Goal: Transaction & Acquisition: Purchase product/service

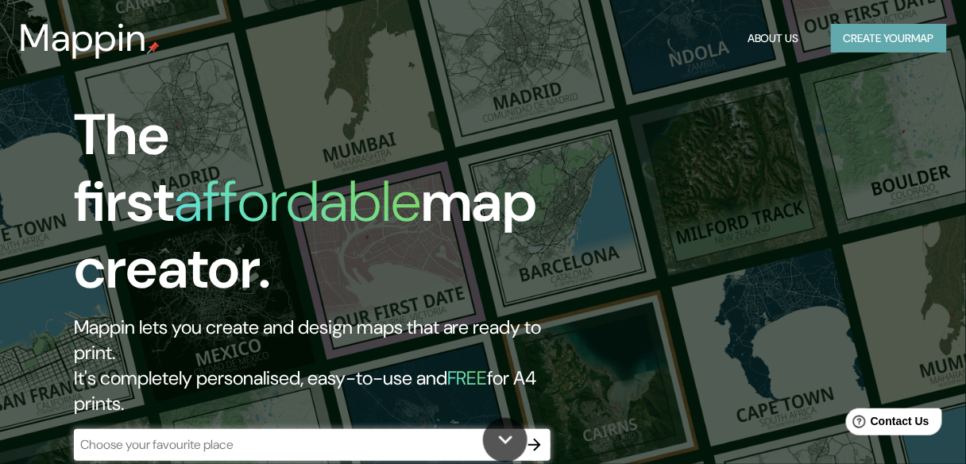
click at [873, 35] on button "Create your map" at bounding box center [889, 38] width 116 height 29
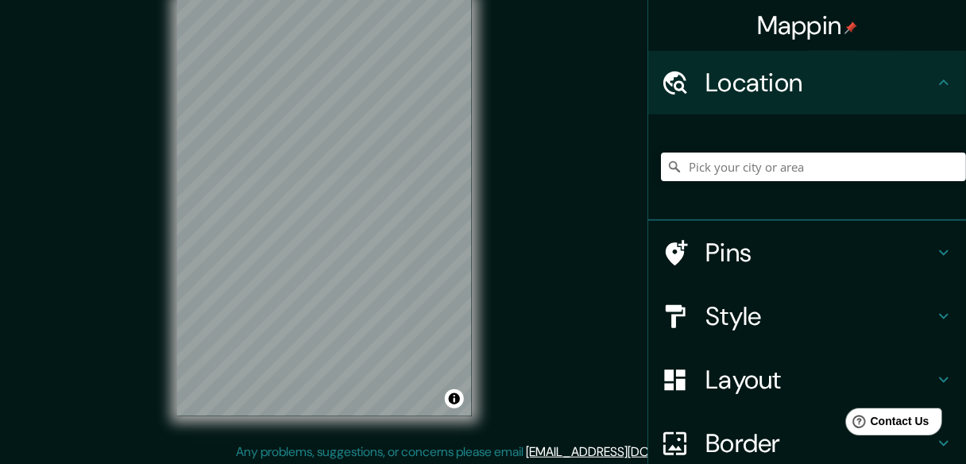
scroll to position [29, 0]
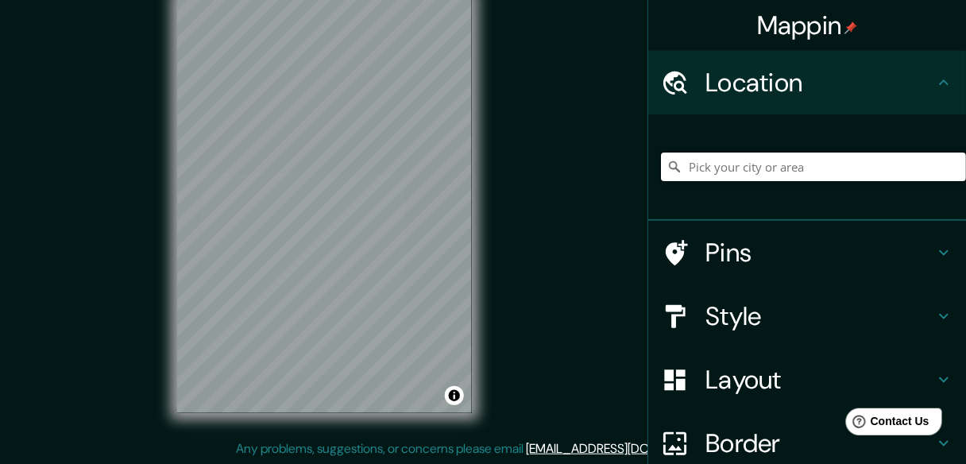
click at [762, 156] on input "Pick your city or area" at bounding box center [813, 166] width 305 height 29
click at [761, 169] on input "Pick your city or area" at bounding box center [813, 166] width 305 height 29
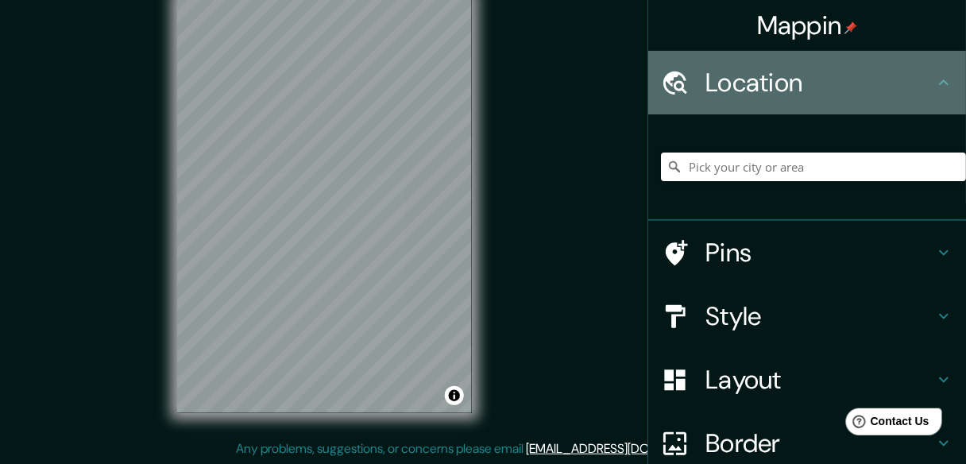
click at [773, 82] on h4 "Location" at bounding box center [819, 83] width 229 height 32
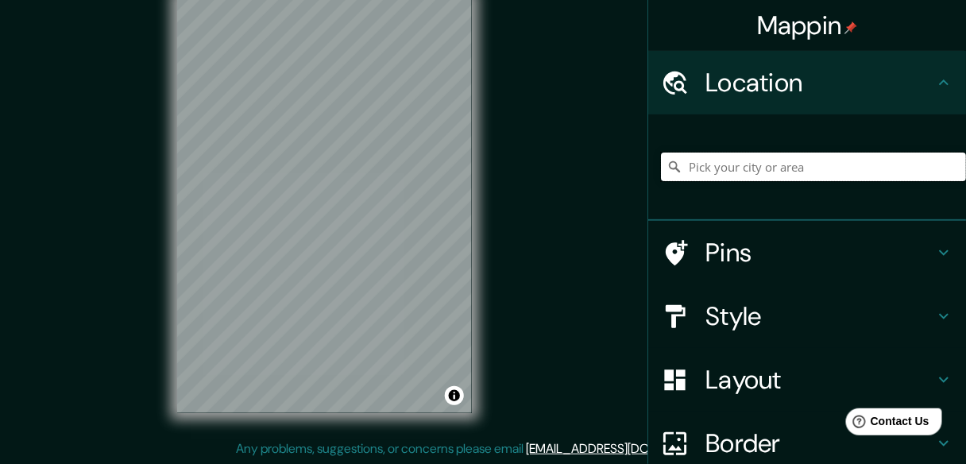
click at [770, 169] on input "Pick your city or area" at bounding box center [813, 166] width 305 height 29
click at [871, 162] on input "Pick your city or area" at bounding box center [813, 166] width 305 height 29
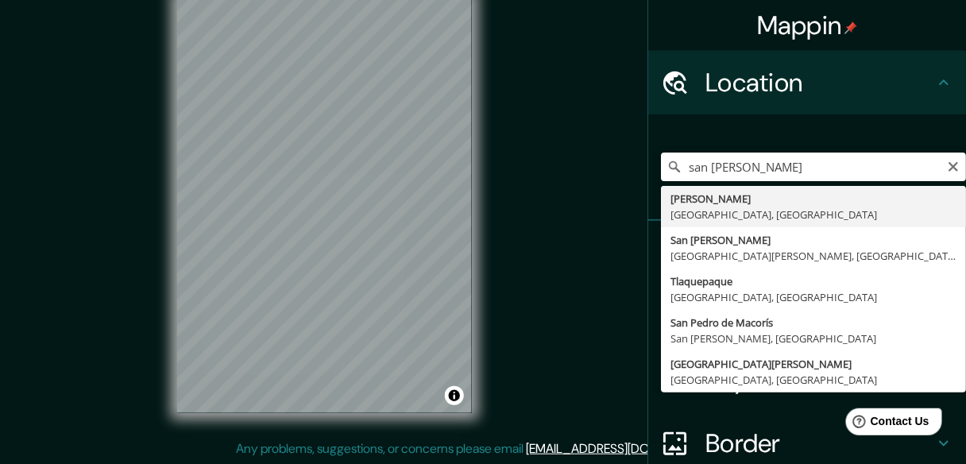
type input "[PERSON_NAME], [GEOGRAPHIC_DATA], [GEOGRAPHIC_DATA]"
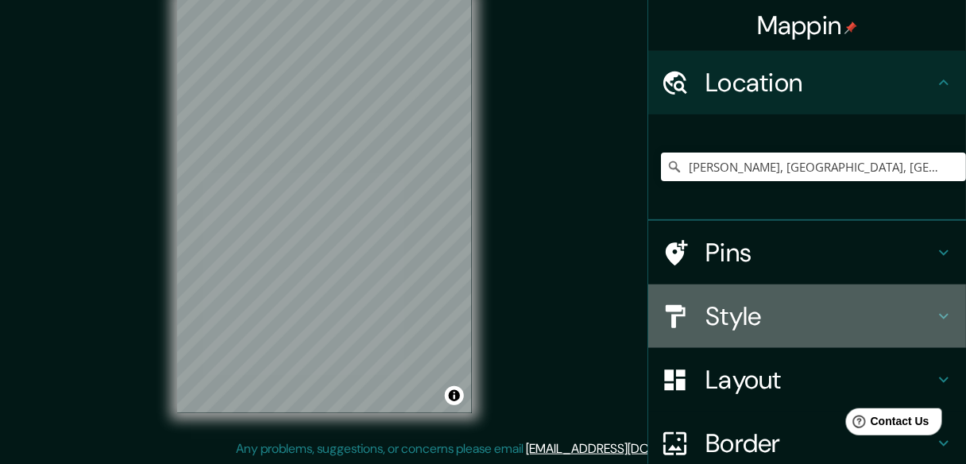
click at [934, 312] on icon at bounding box center [943, 316] width 19 height 19
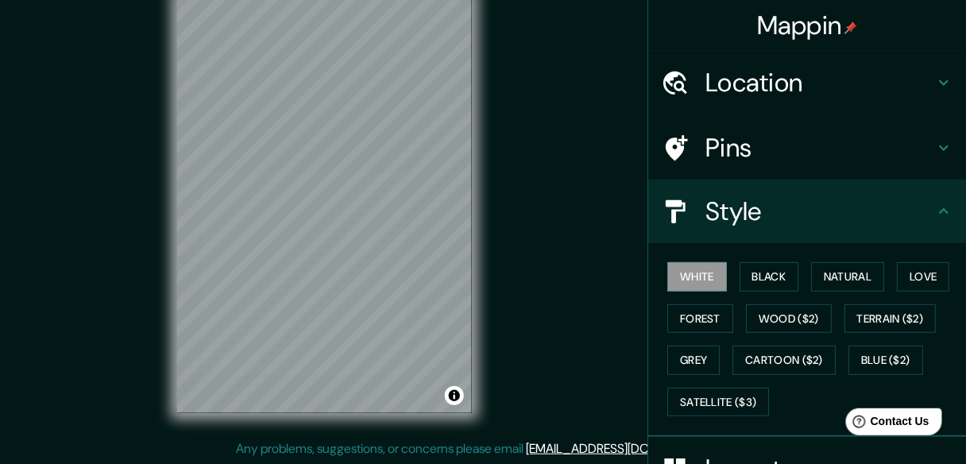
click at [934, 147] on icon at bounding box center [943, 147] width 19 height 19
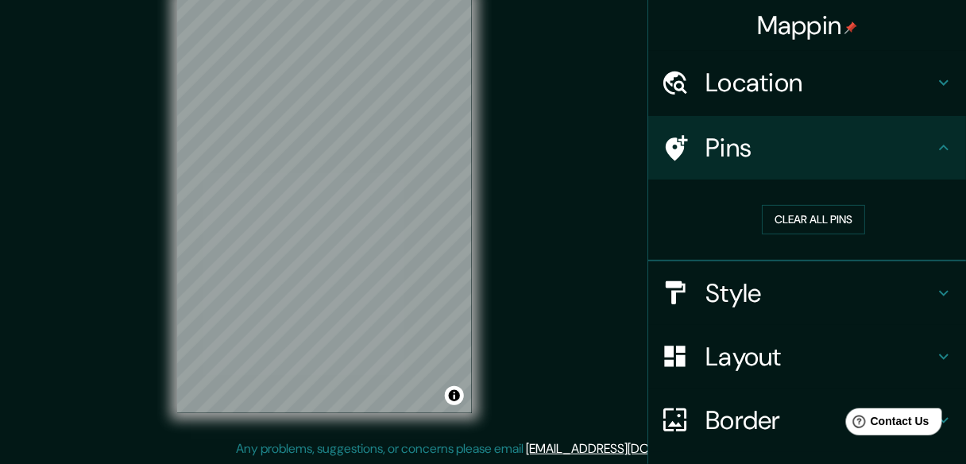
click at [934, 147] on icon at bounding box center [943, 147] width 19 height 19
click at [865, 346] on h4 "Layout" at bounding box center [819, 357] width 229 height 32
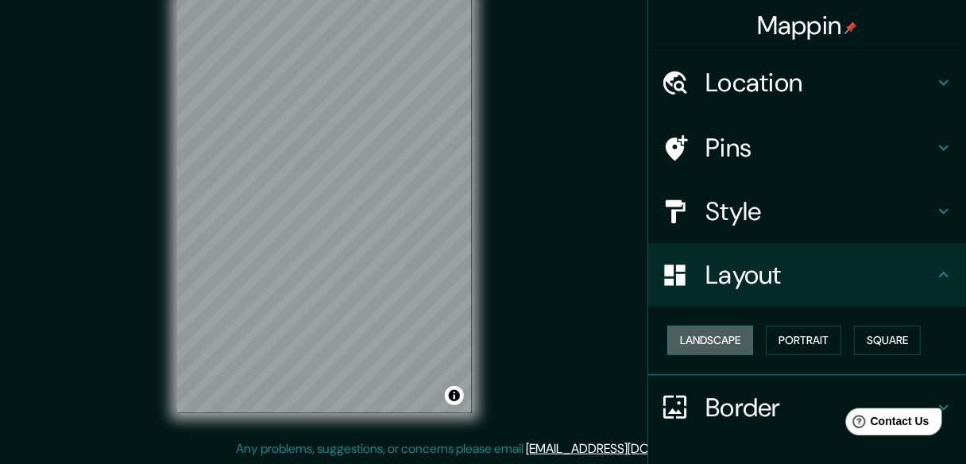
click at [692, 342] on button "Landscape" at bounding box center [710, 340] width 86 height 29
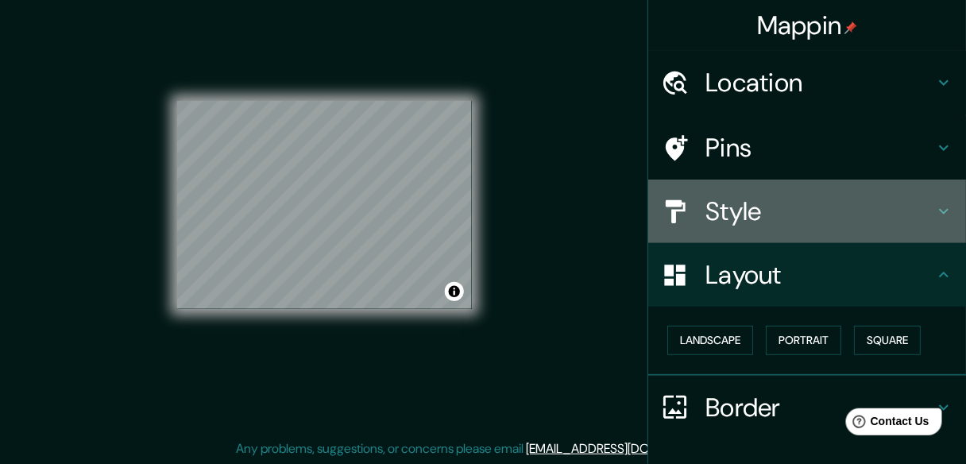
click at [775, 202] on h4 "Style" at bounding box center [819, 211] width 229 height 32
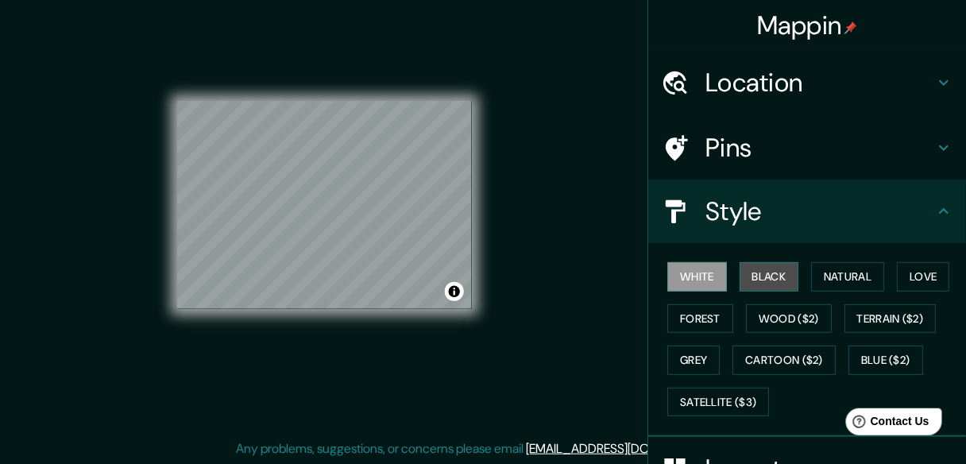
click at [762, 273] on button "Black" at bounding box center [769, 276] width 60 height 29
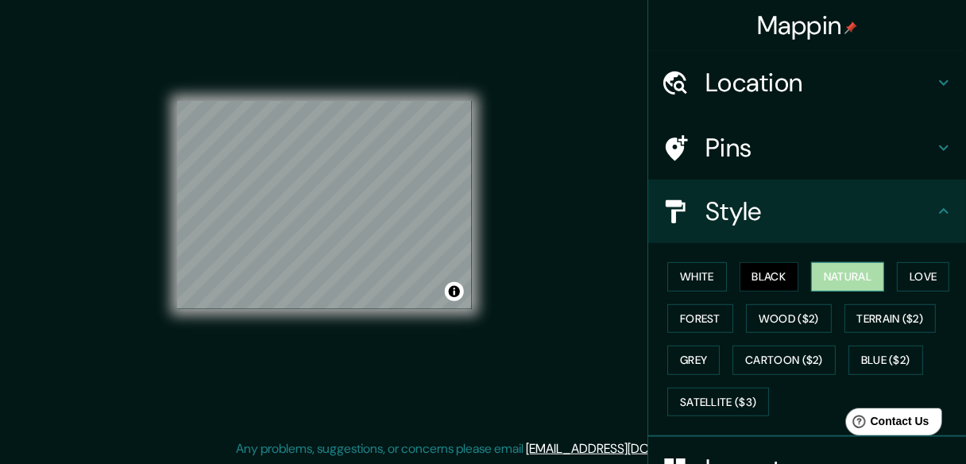
click at [813, 272] on button "Natural" at bounding box center [847, 276] width 73 height 29
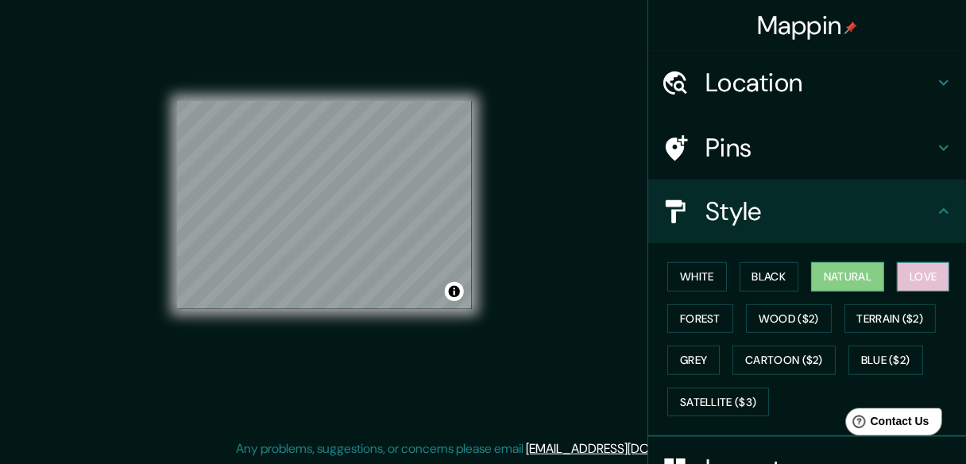
click at [906, 267] on button "Love" at bounding box center [923, 276] width 52 height 29
click at [855, 272] on button "Natural" at bounding box center [847, 276] width 73 height 29
click at [906, 272] on button "Love" at bounding box center [923, 276] width 52 height 29
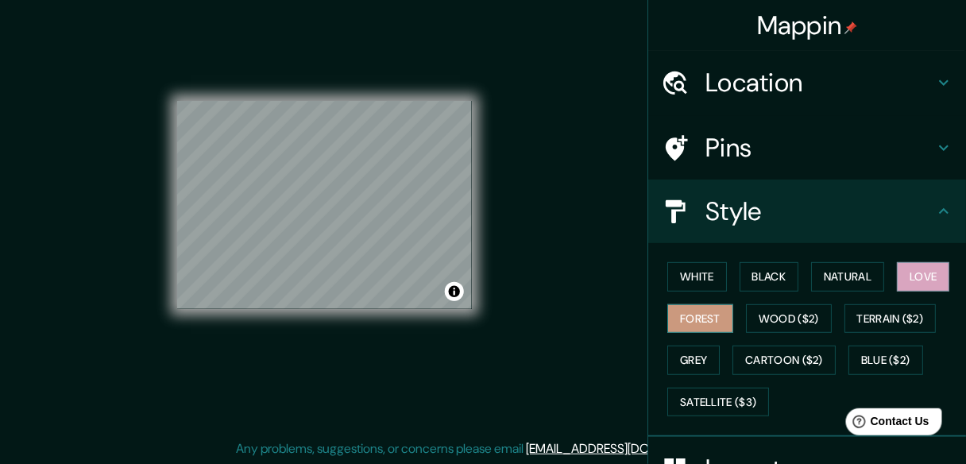
click at [683, 316] on button "Forest" at bounding box center [700, 318] width 66 height 29
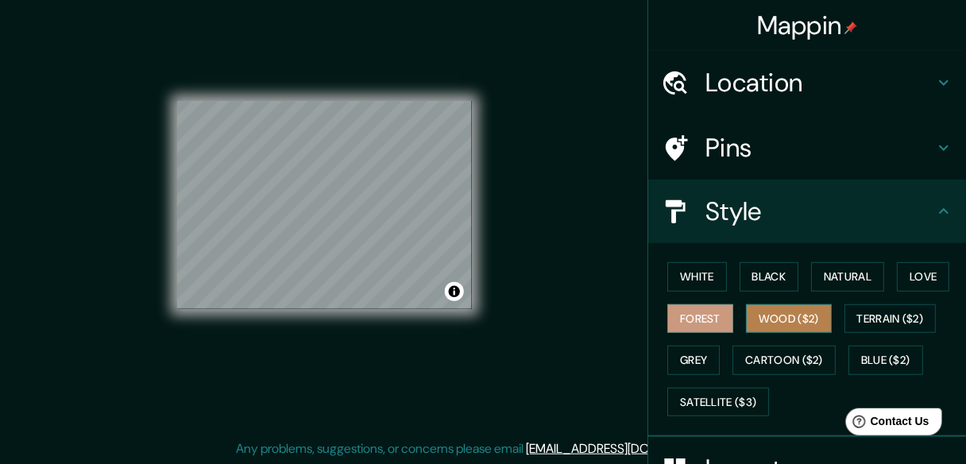
click at [762, 305] on button "Wood ($2)" at bounding box center [789, 318] width 86 height 29
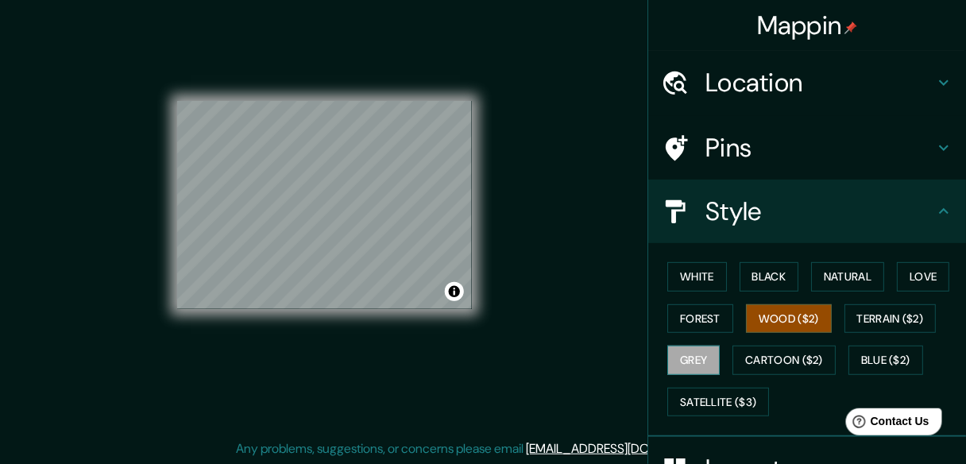
click at [692, 360] on button "Grey" at bounding box center [693, 359] width 52 height 29
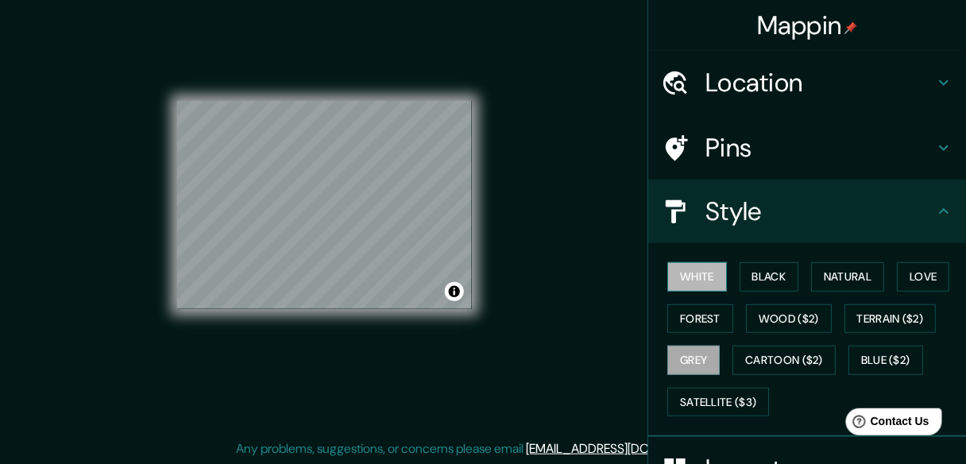
click at [699, 273] on button "White" at bounding box center [697, 276] width 60 height 29
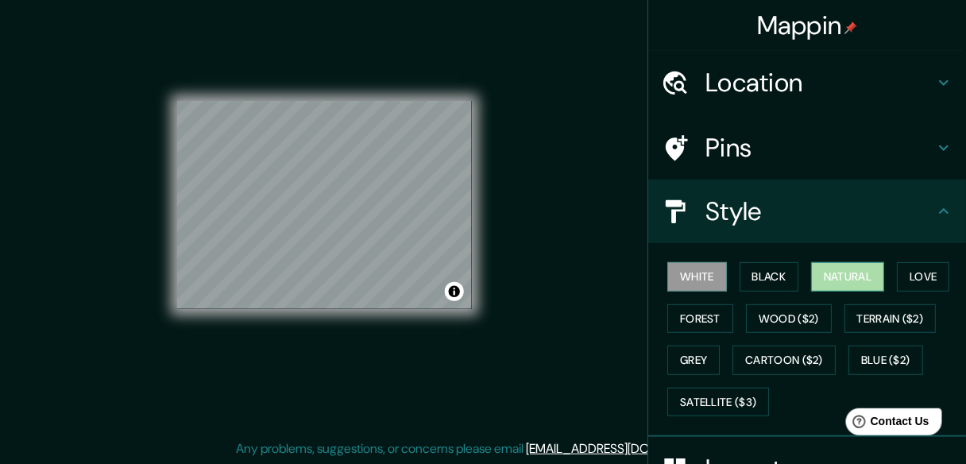
click at [851, 283] on button "Natural" at bounding box center [847, 276] width 73 height 29
click at [665, 206] on icon at bounding box center [675, 210] width 20 height 23
click at [826, 270] on button "Natural" at bounding box center [847, 276] width 73 height 29
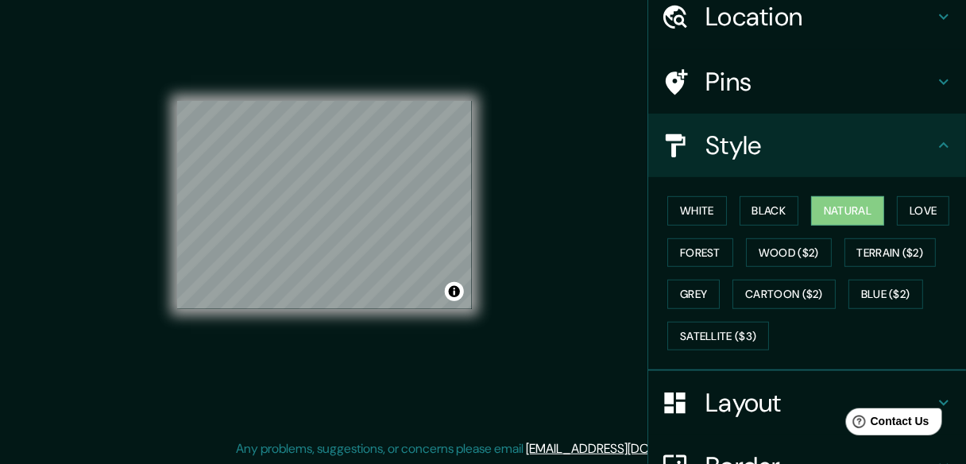
scroll to position [106, 0]
